Goal: Transaction & Acquisition: Book appointment/travel/reservation

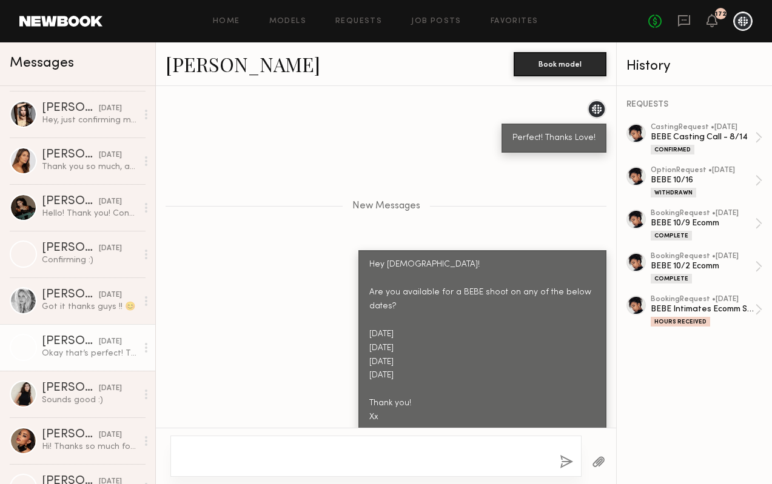
scroll to position [629, 0]
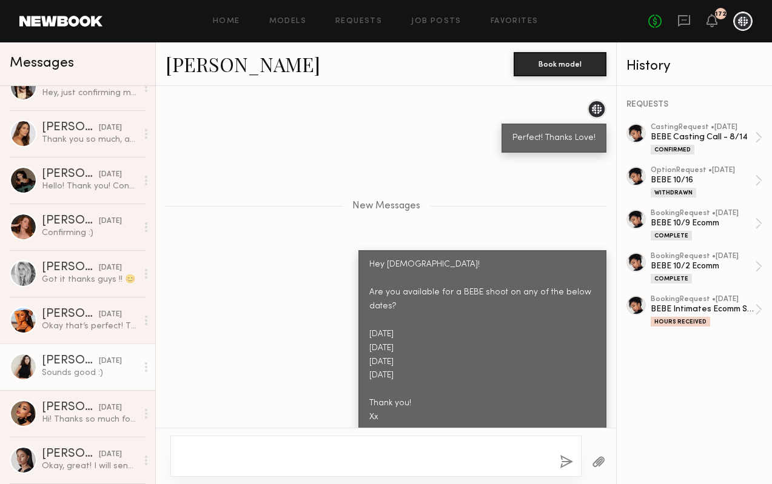
click at [99, 362] on div "[DATE]" at bounding box center [110, 362] width 23 height 12
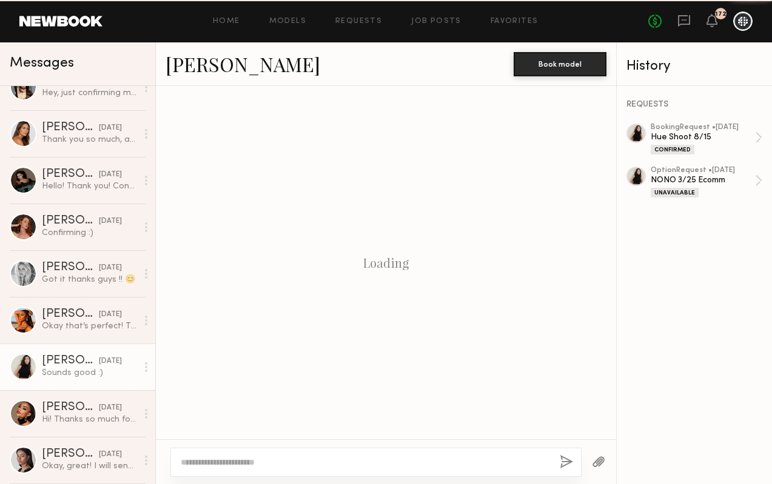
scroll to position [604, 0]
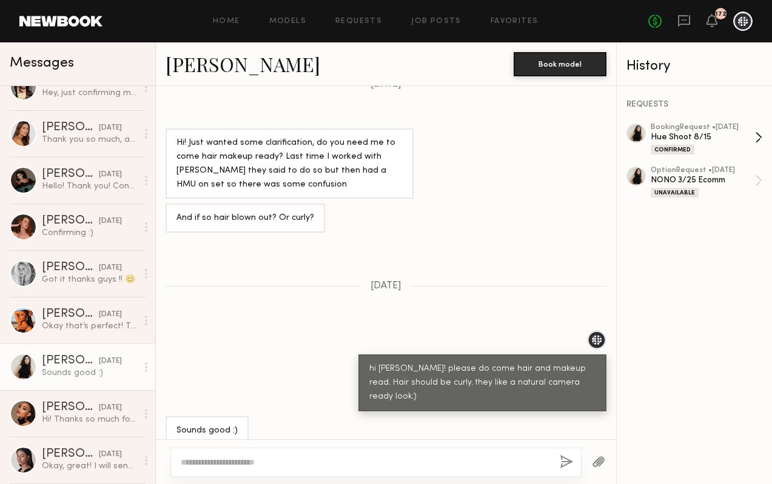
click at [674, 132] on div "Hue Shoot 8/15" at bounding box center [703, 138] width 104 height 12
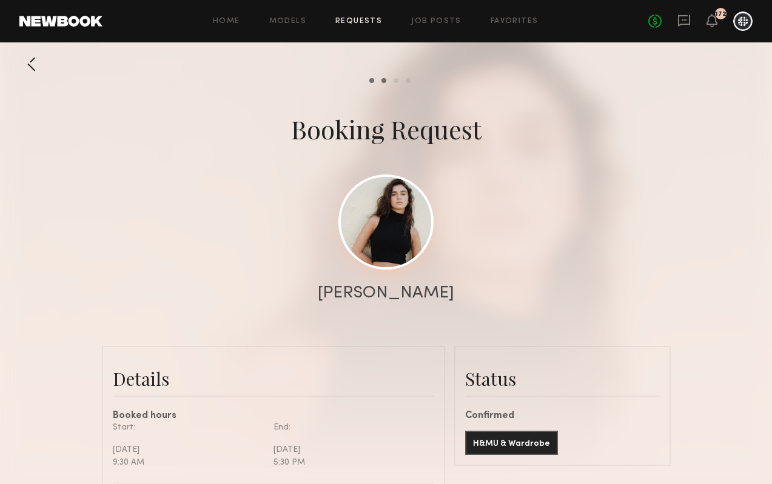
scroll to position [662, 0]
click at [383, 219] on link at bounding box center [385, 222] width 95 height 95
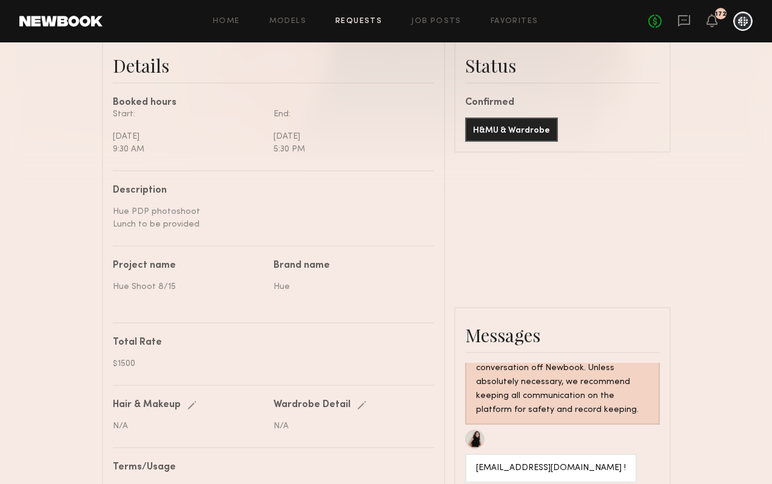
scroll to position [210, 0]
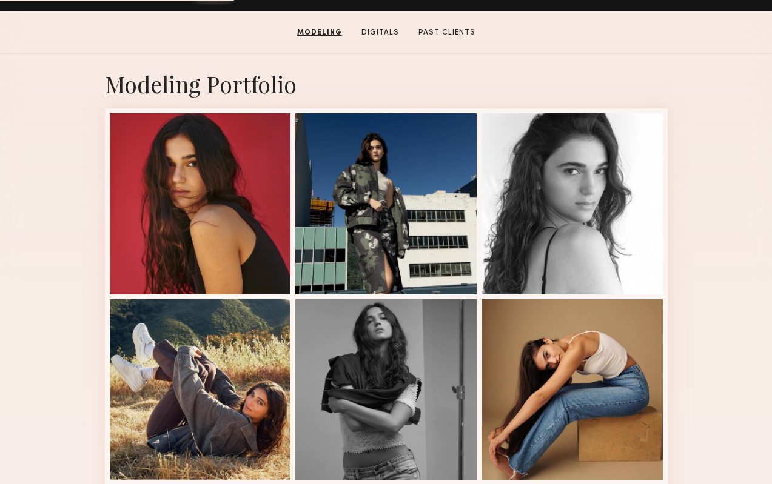
scroll to position [383, 0]
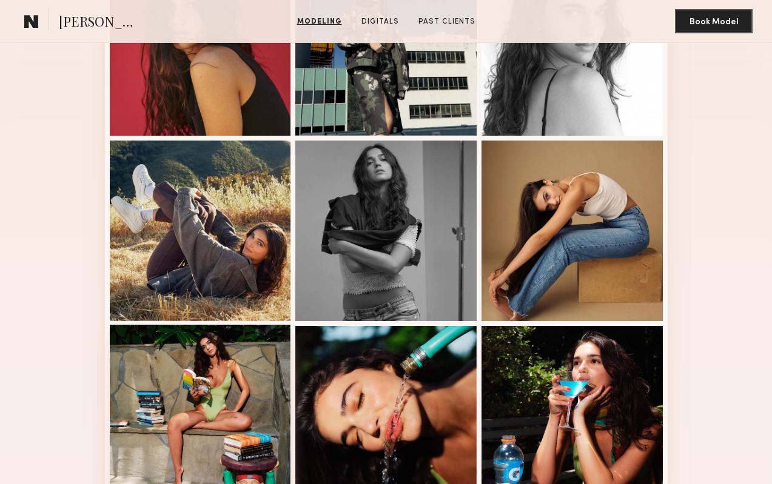
click at [192, 428] on div at bounding box center [200, 415] width 181 height 181
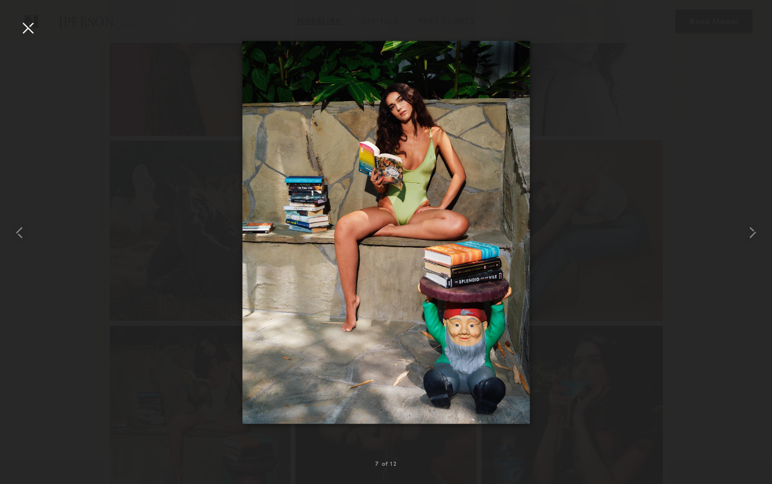
click at [354, 241] on img at bounding box center [386, 233] width 288 height 384
click at [19, 35] on div at bounding box center [27, 27] width 19 height 19
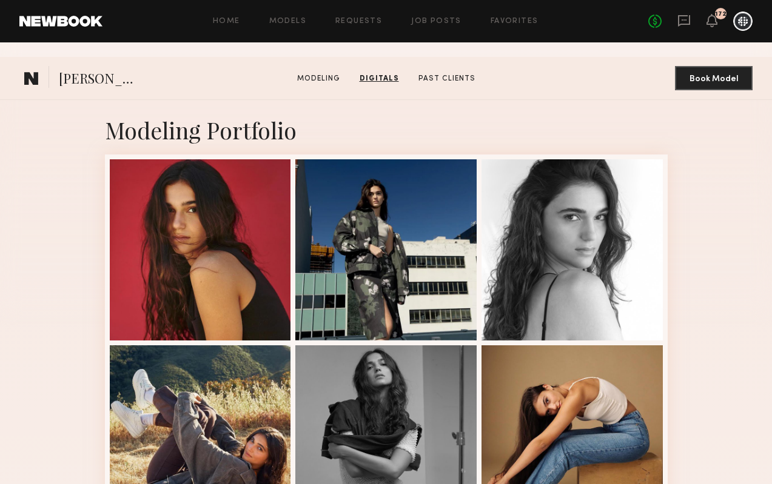
scroll to position [0, 0]
